Goal: Transaction & Acquisition: Purchase product/service

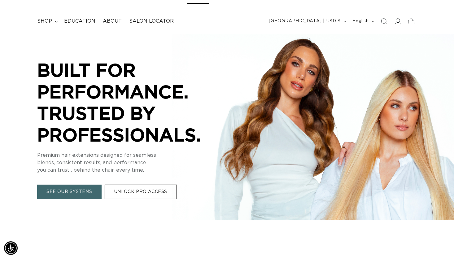
scroll to position [124, 0]
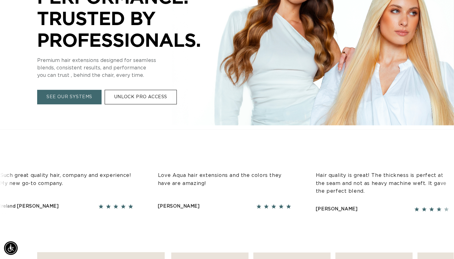
click at [63, 102] on link "SEE OUR SYSTEMS" at bounding box center [69, 97] width 64 height 15
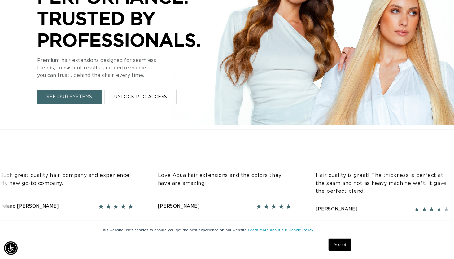
scroll to position [0, 820]
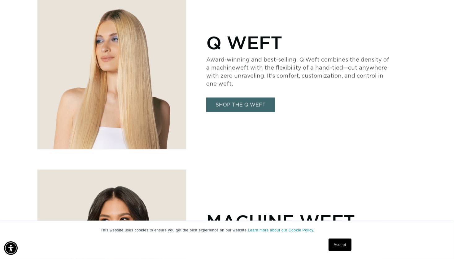
scroll to position [310, 0]
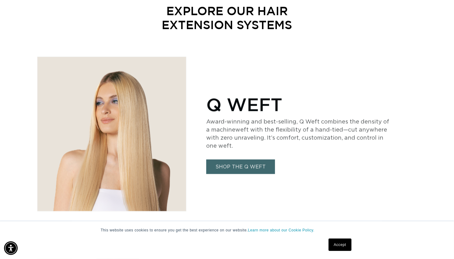
click at [232, 164] on link "SHOP THE Q WEFT" at bounding box center [240, 166] width 69 height 15
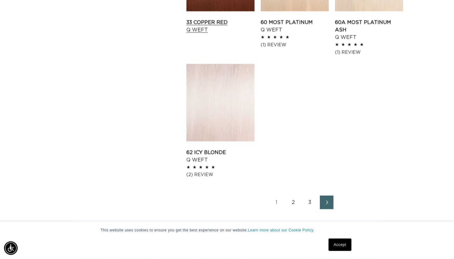
scroll to position [0, 820]
click at [291, 197] on link "2" at bounding box center [293, 202] width 14 height 14
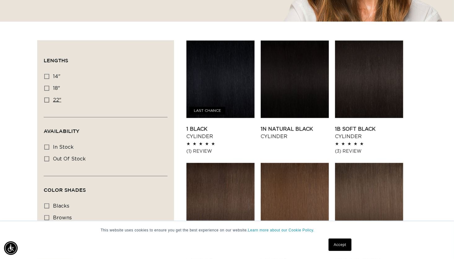
scroll to position [248, 0]
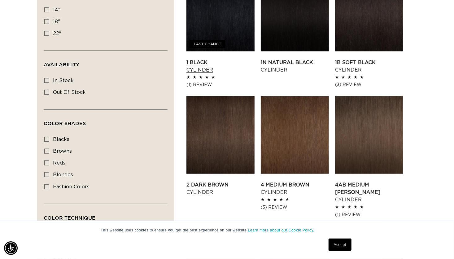
click at [210, 59] on link "1 Black Cylinder" at bounding box center [220, 66] width 68 height 15
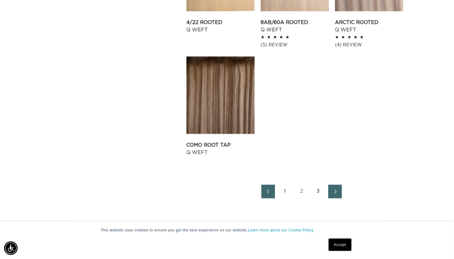
scroll to position [0, 820]
click at [337, 186] on link "Next page" at bounding box center [335, 192] width 14 height 14
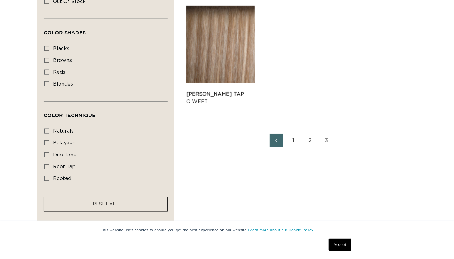
scroll to position [341, 0]
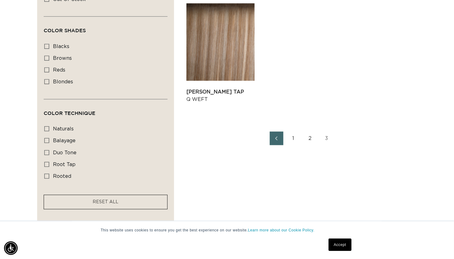
click at [310, 138] on link "2" at bounding box center [310, 139] width 14 height 14
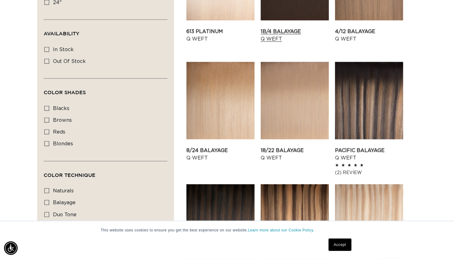
scroll to position [371, 0]
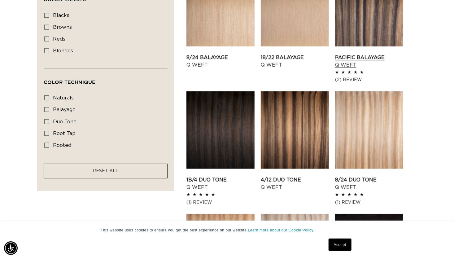
click at [357, 54] on link "Pacific Balayage Q Weft" at bounding box center [369, 61] width 68 height 15
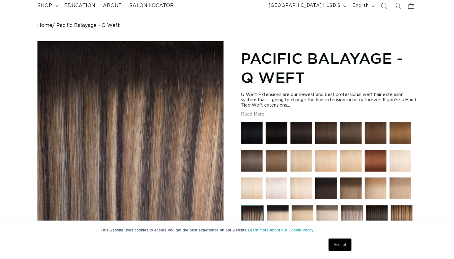
scroll to position [124, 0]
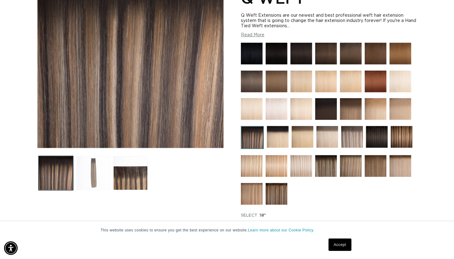
click at [98, 179] on button "Load image 2 in gallery view" at bounding box center [93, 173] width 34 height 34
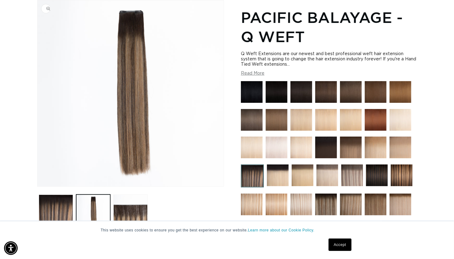
scroll to position [0, 820]
click at [252, 181] on img at bounding box center [252, 175] width 23 height 23
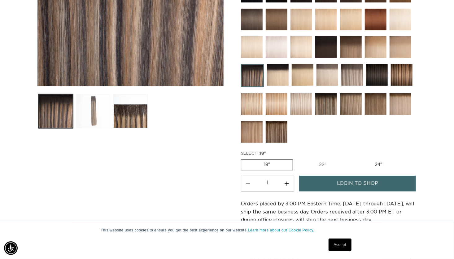
click at [90, 113] on button "Load image 2 in gallery view" at bounding box center [93, 111] width 34 height 34
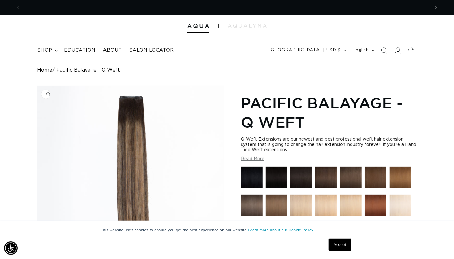
click at [129, 139] on img "Gallery Viewer" at bounding box center [130, 179] width 186 height 186
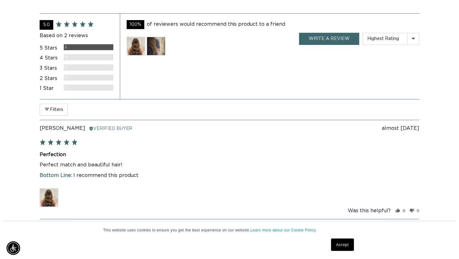
scroll to position [1269, 0]
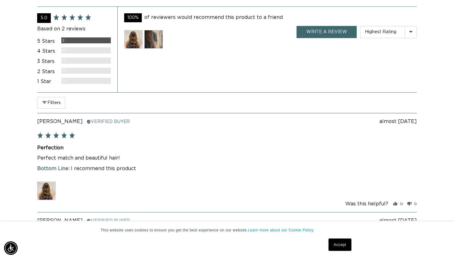
click at [130, 41] on img at bounding box center [133, 39] width 19 height 19
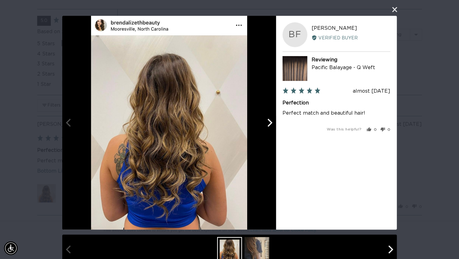
scroll to position [15, 0]
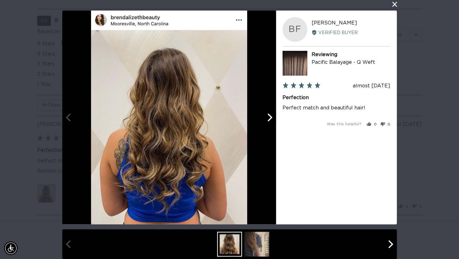
click at [254, 249] on img at bounding box center [256, 244] width 25 height 25
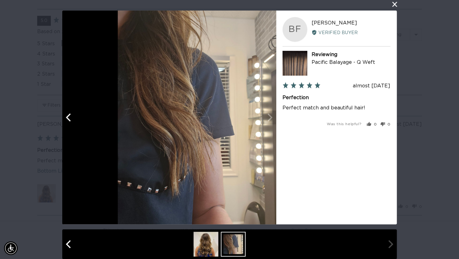
scroll to position [0, 829]
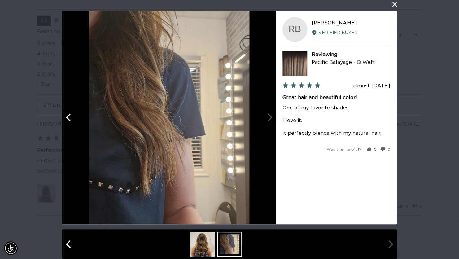
click at [391, 4] on button "close this modal window" at bounding box center [394, 4] width 7 height 7
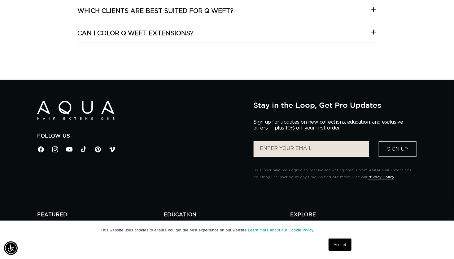
scroll to position [0, 0]
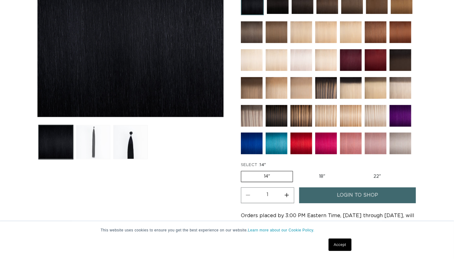
click at [89, 141] on button "Load image 2 in gallery view" at bounding box center [93, 142] width 34 height 34
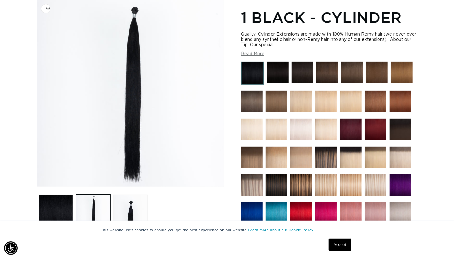
scroll to position [0, 410]
click at [133, 85] on img "Gallery Viewer" at bounding box center [130, 93] width 186 height 186
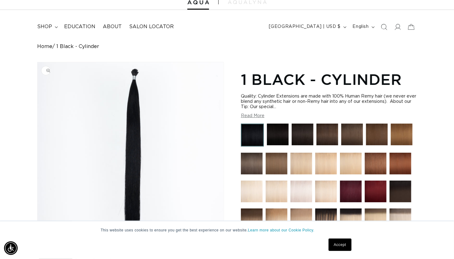
scroll to position [0, 0]
click at [136, 77] on img "Gallery Viewer" at bounding box center [130, 155] width 186 height 186
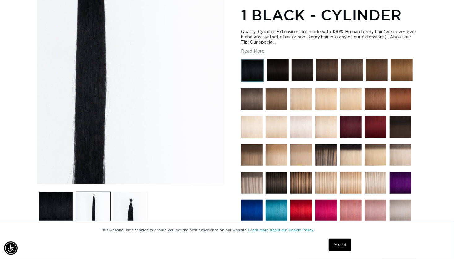
scroll to position [147, 0]
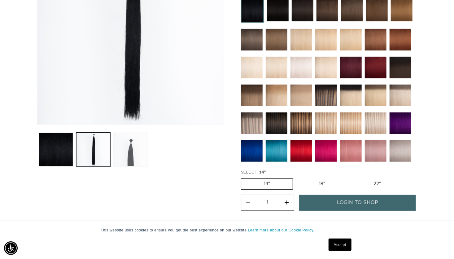
click at [134, 148] on button "Load image 3 in gallery view" at bounding box center [130, 149] width 34 height 34
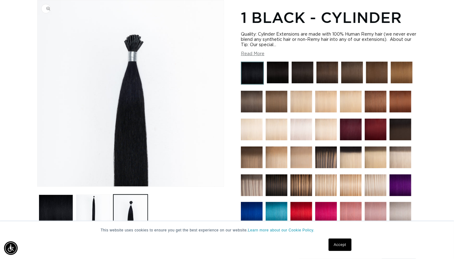
scroll to position [0, 0]
click at [143, 65] on img "Gallery Viewer" at bounding box center [130, 93] width 186 height 186
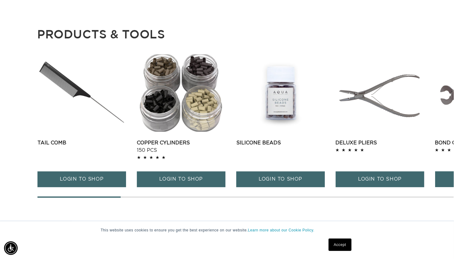
scroll to position [0, 820]
drag, startPoint x: 115, startPoint y: 195, endPoint x: 175, endPoint y: 194, distance: 59.1
click at [175, 194] on div "Tail Comb Tail Comb LOGIN TO SHOP" at bounding box center [245, 126] width 417 height 144
click at [176, 196] on div at bounding box center [245, 196] width 416 height 1
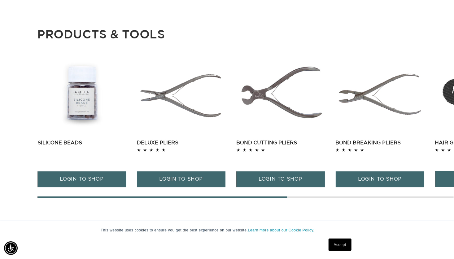
click at [313, 195] on div "Tail Comb Tail Comb LOGIN TO SHOP" at bounding box center [245, 126] width 417 height 144
drag, startPoint x: 280, startPoint y: 194, endPoint x: 318, endPoint y: 193, distance: 37.2
click at [318, 196] on div at bounding box center [245, 196] width 416 height 1
